Goal: Navigation & Orientation: Find specific page/section

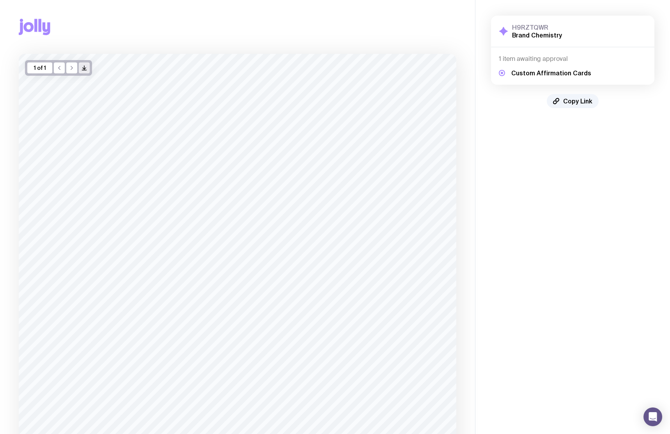
click at [85, 66] on icon "/> />" at bounding box center [84, 68] width 6 height 6
click at [32, 24] on icon at bounding box center [35, 27] width 32 height 16
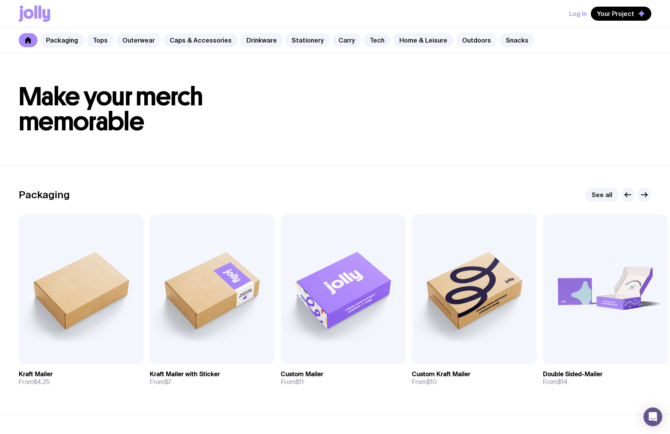
click at [471, 39] on link "Outdoors" at bounding box center [476, 40] width 41 height 14
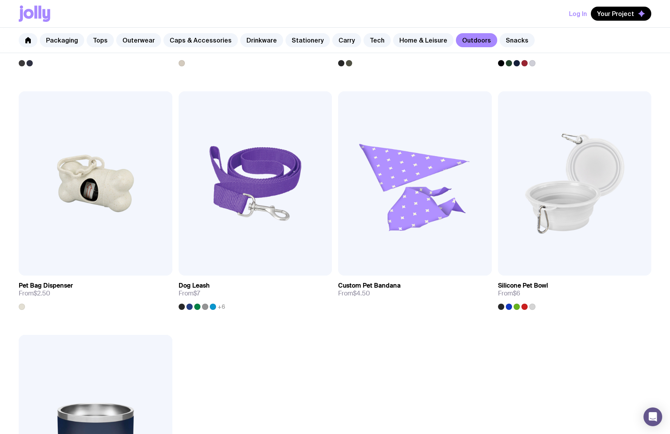
scroll to position [1052, 0]
